Goal: Navigation & Orientation: Understand site structure

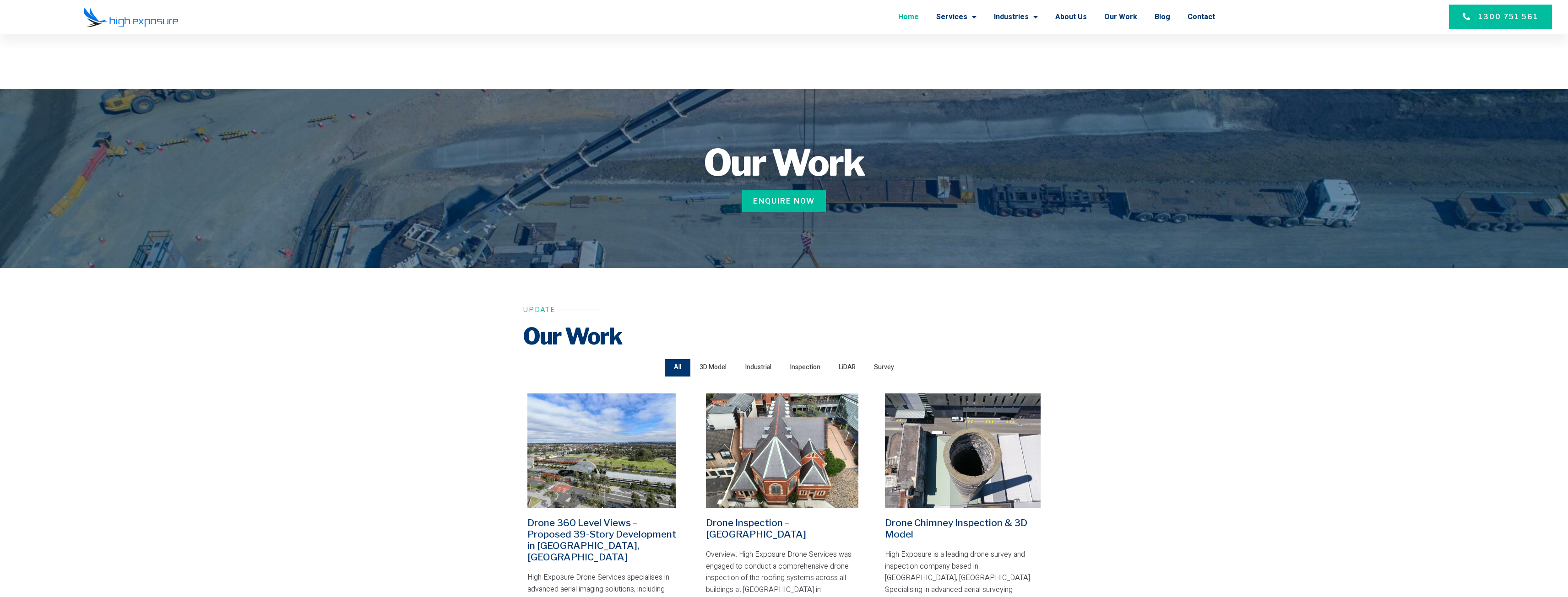
click at [918, 18] on link "Home" at bounding box center [908, 17] width 20 height 24
